Goal: Task Accomplishment & Management: Manage account settings

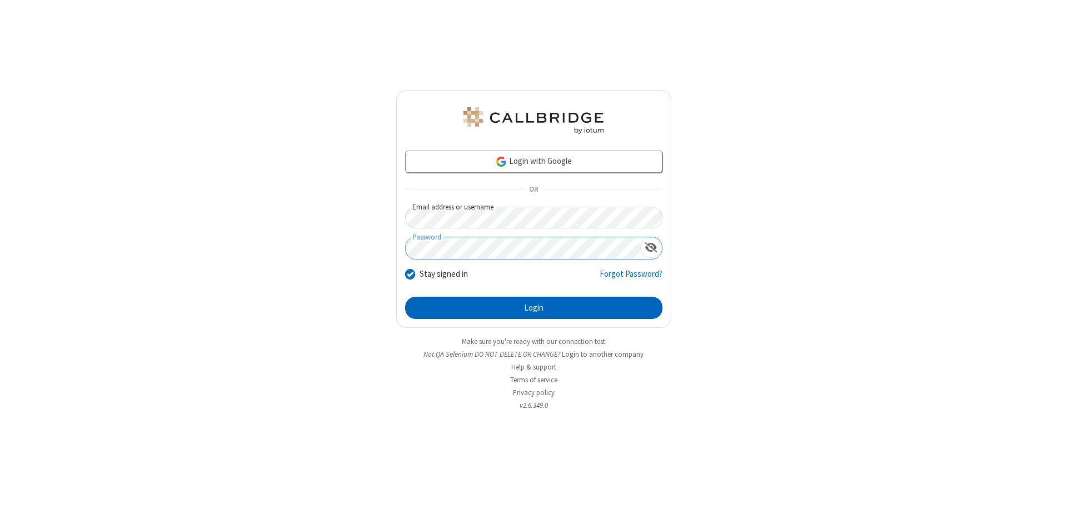
click at [533, 308] on button "Login" at bounding box center [533, 308] width 257 height 22
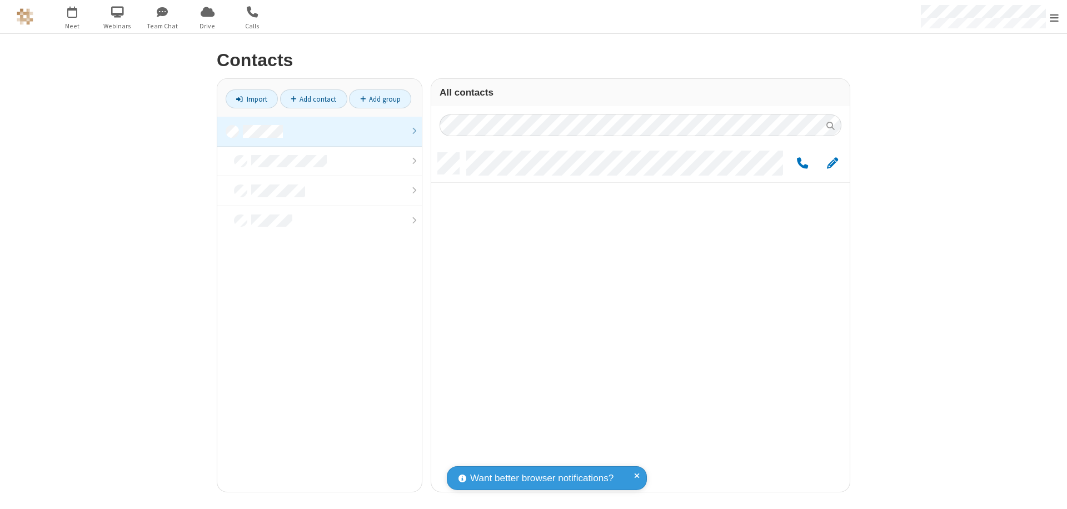
click at [319, 131] on link at bounding box center [319, 132] width 204 height 30
click at [832, 163] on span "Edit" at bounding box center [832, 164] width 11 height 14
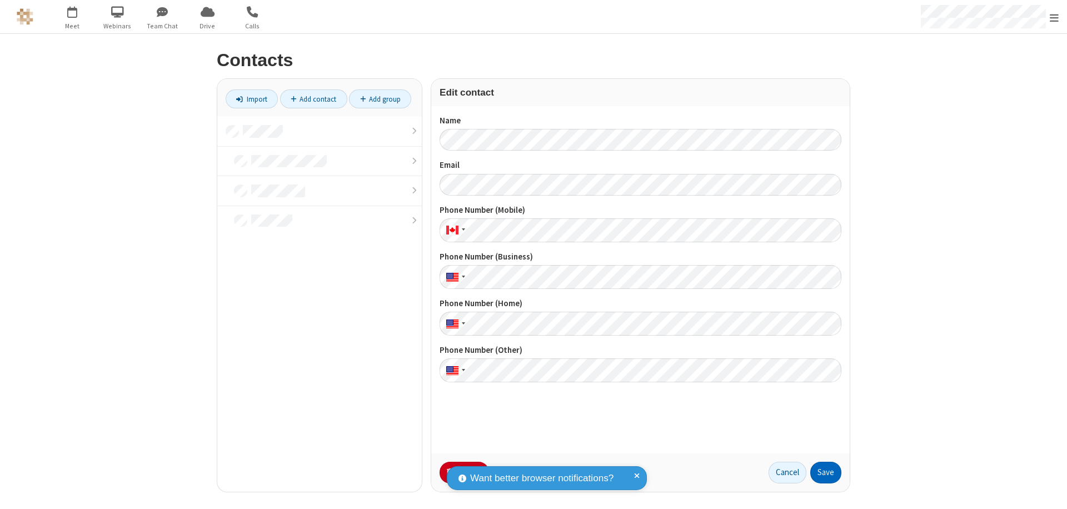
click at [825, 472] on button "Save" at bounding box center [825, 473] width 31 height 22
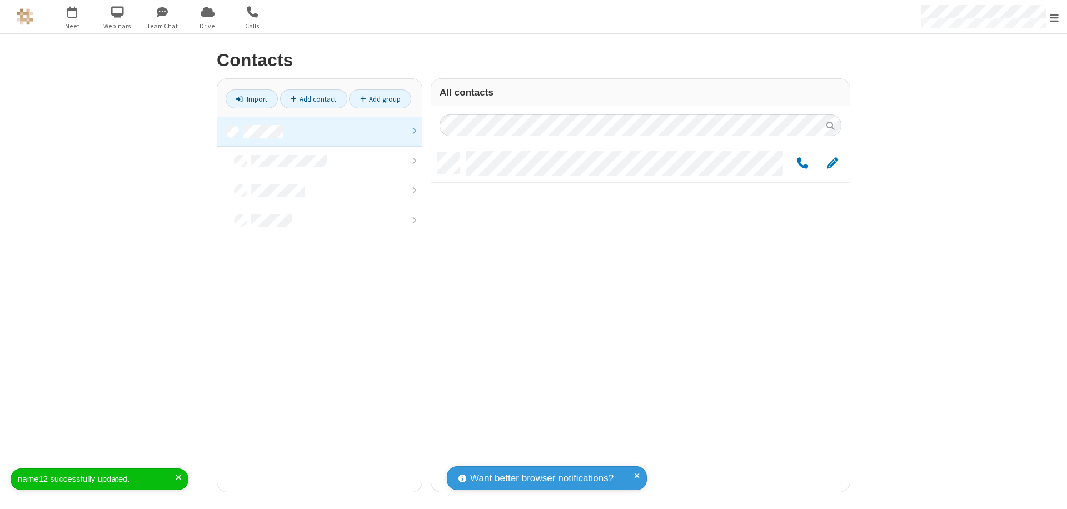
scroll to position [339, 410]
